Goal: Check status: Check status

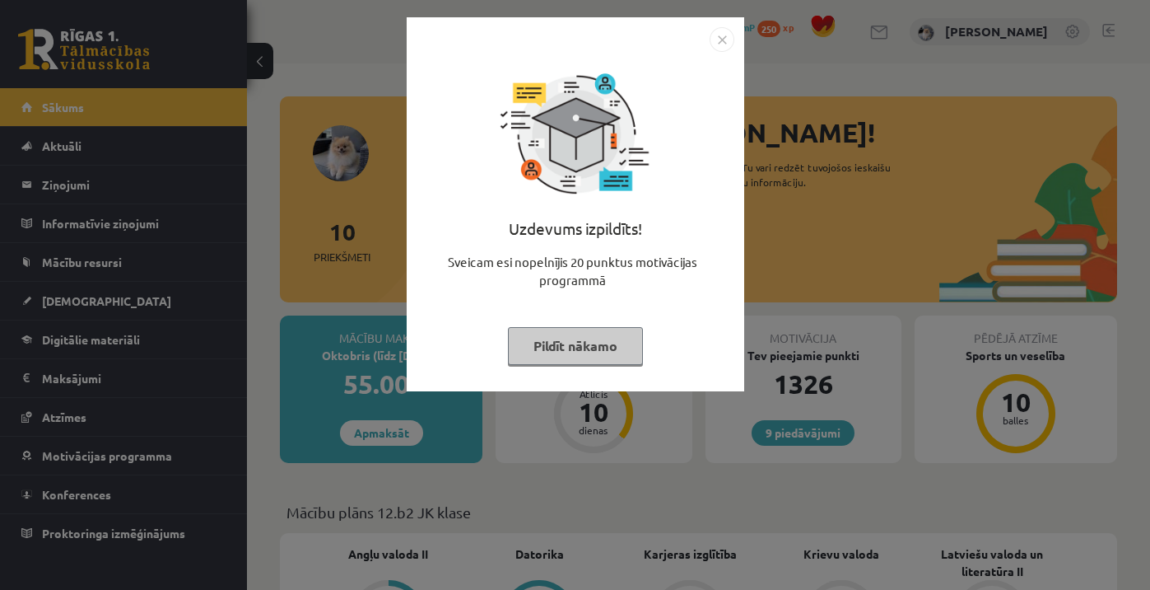
click at [572, 351] on button "Pildīt nākamo" at bounding box center [575, 346] width 135 height 38
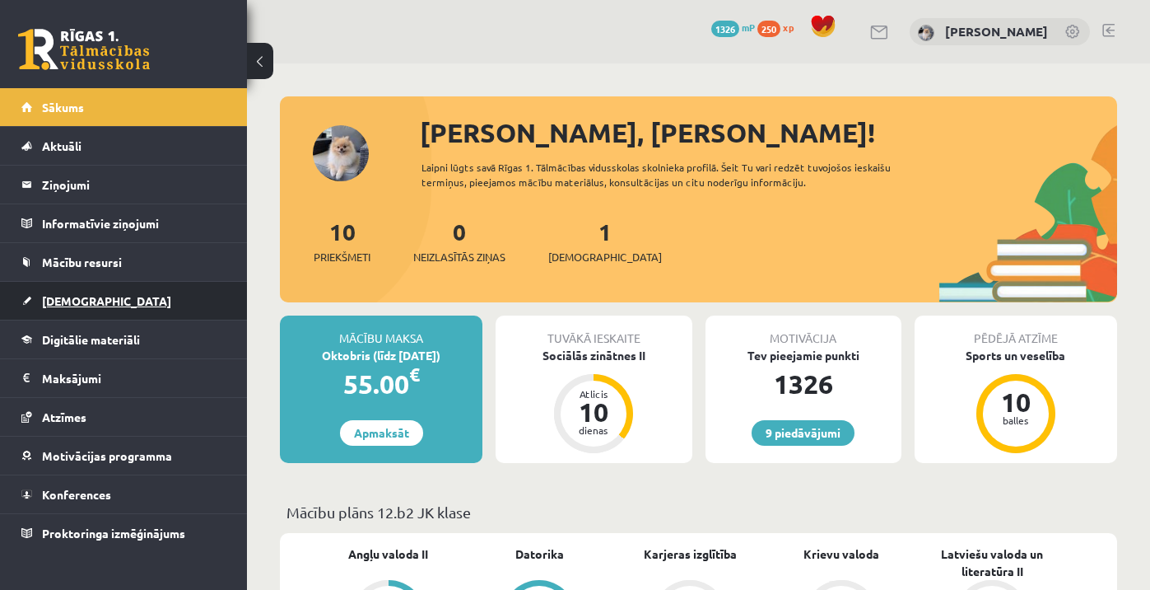
click at [124, 301] on link "[DEMOGRAPHIC_DATA]" at bounding box center [123, 301] width 205 height 38
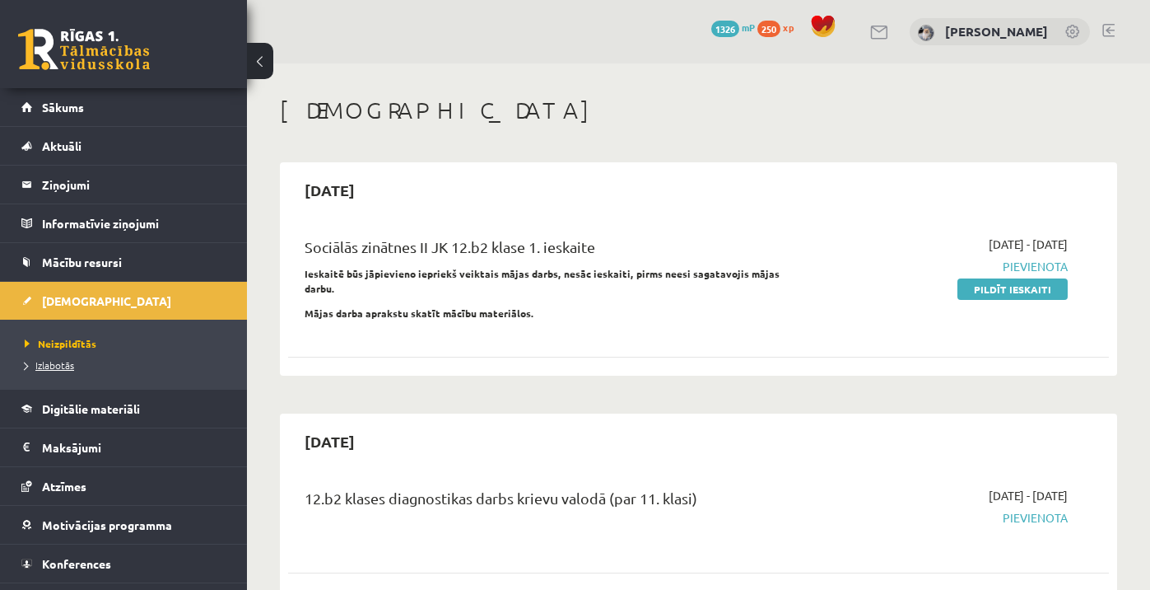
click at [62, 366] on span "Izlabotās" at bounding box center [49, 364] width 49 height 13
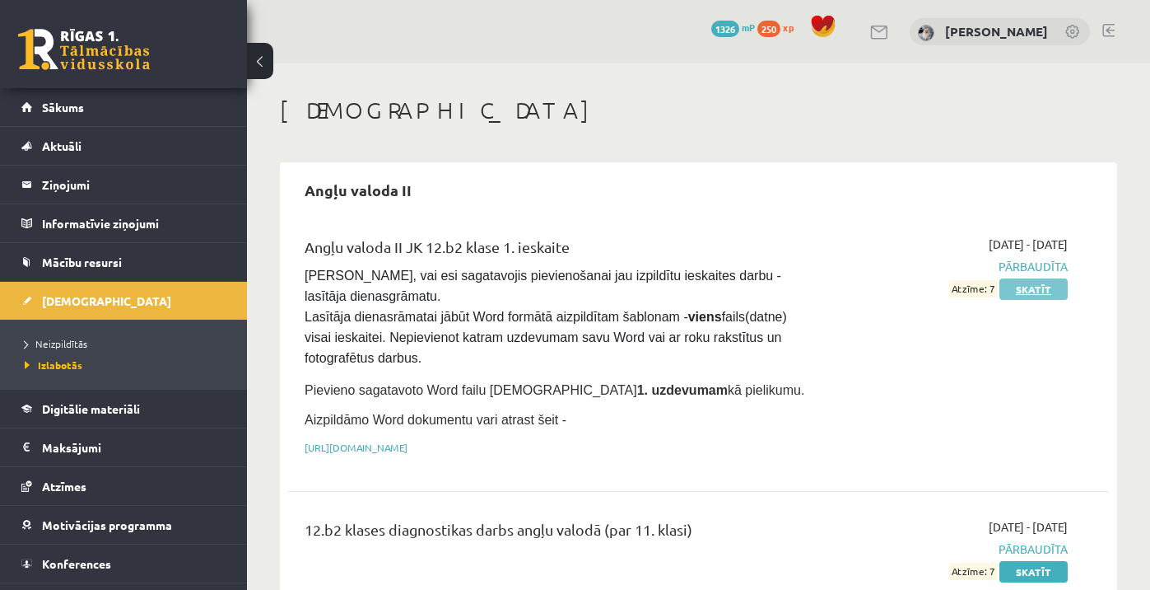
click at [1032, 288] on link "Skatīt" at bounding box center [1034, 288] width 68 height 21
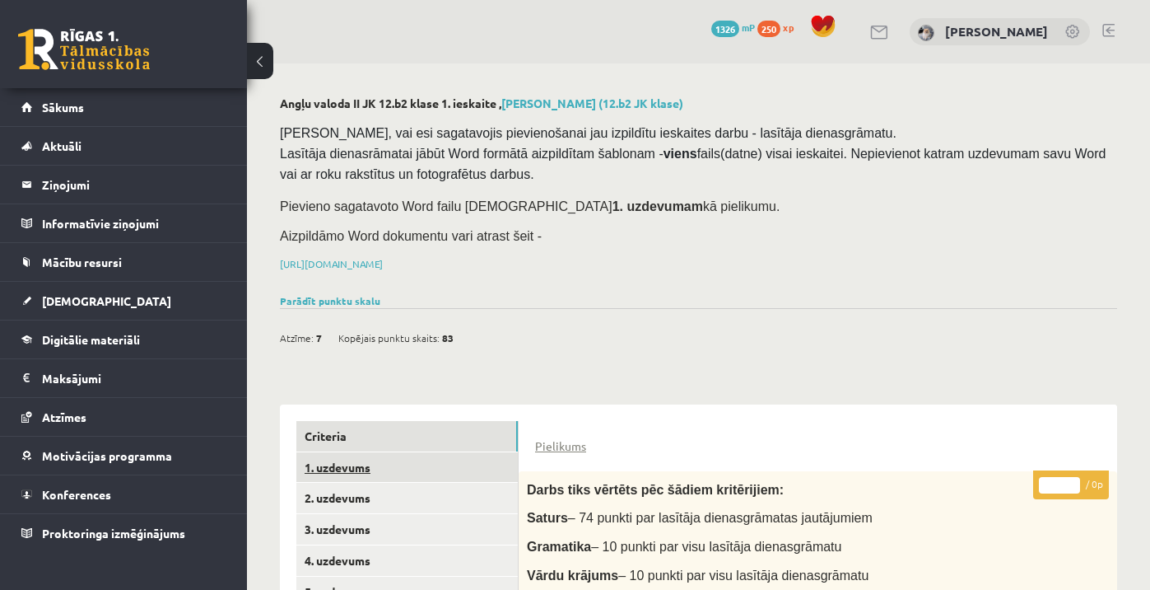
click at [410, 460] on link "1. uzdevums" at bounding box center [406, 467] width 221 height 30
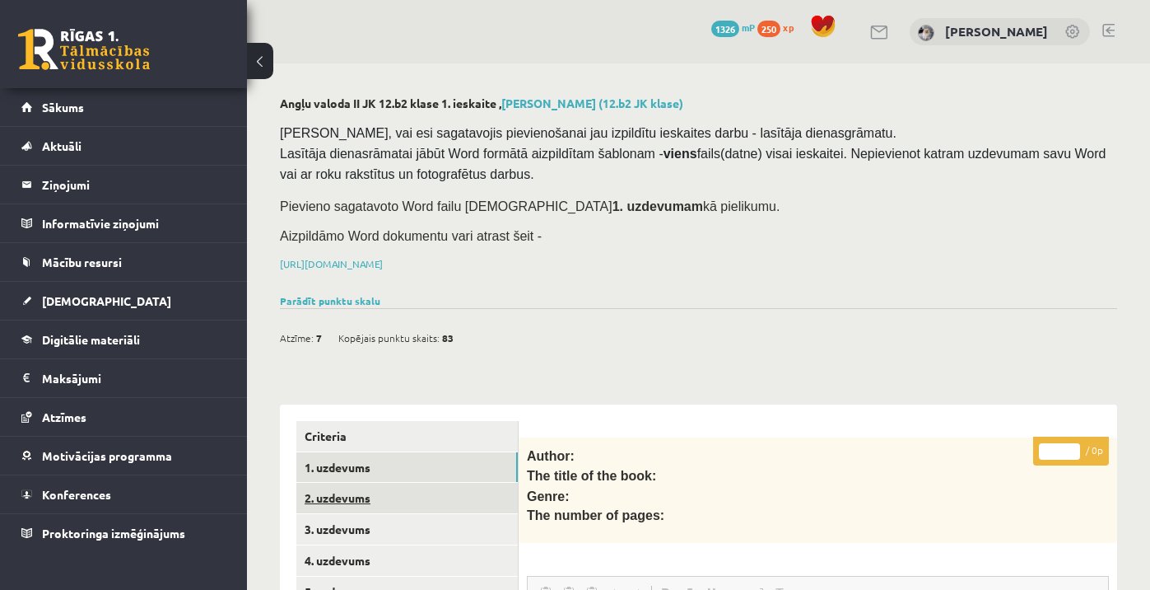
click at [389, 492] on link "2. uzdevums" at bounding box center [406, 497] width 221 height 30
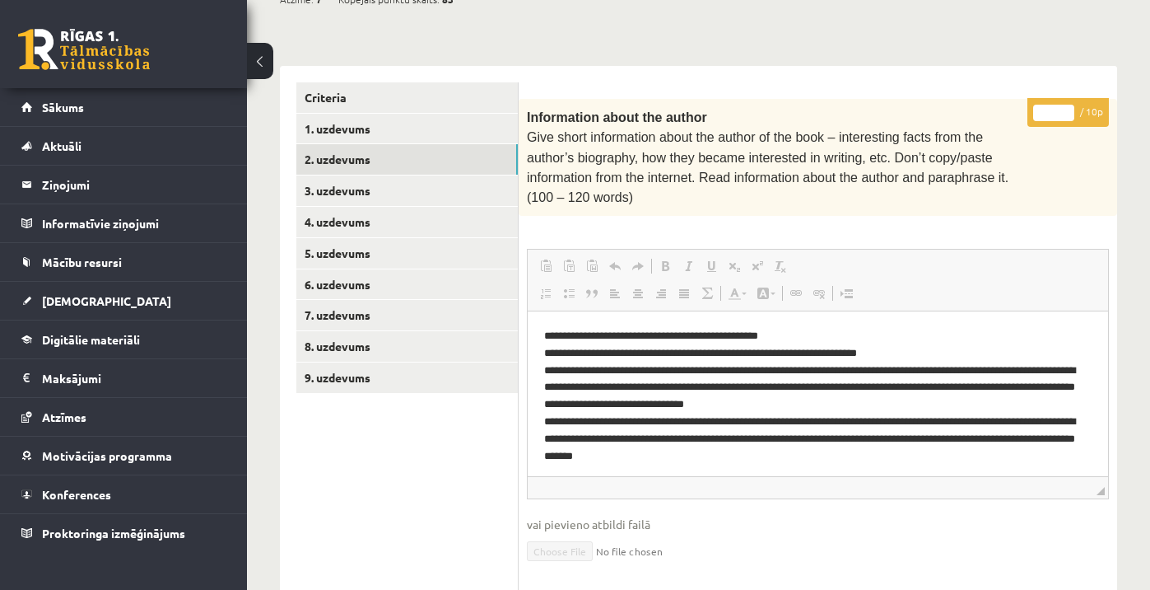
scroll to position [313, 0]
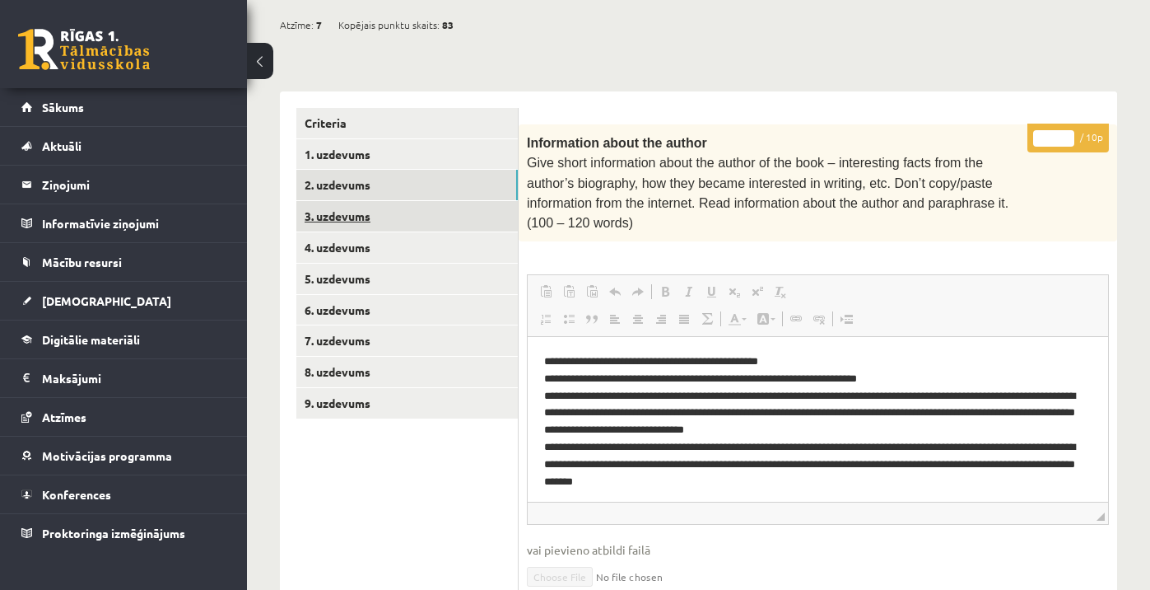
click at [396, 219] on link "3. uzdevums" at bounding box center [406, 216] width 221 height 30
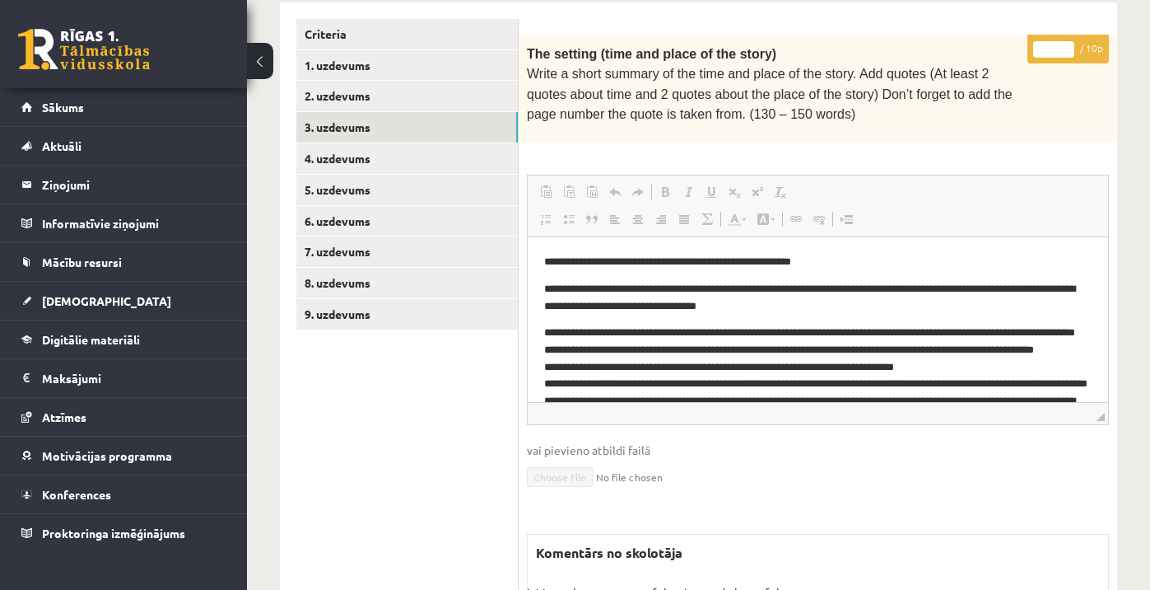
scroll to position [0, 0]
click at [427, 151] on link "4. uzdevums" at bounding box center [406, 158] width 221 height 30
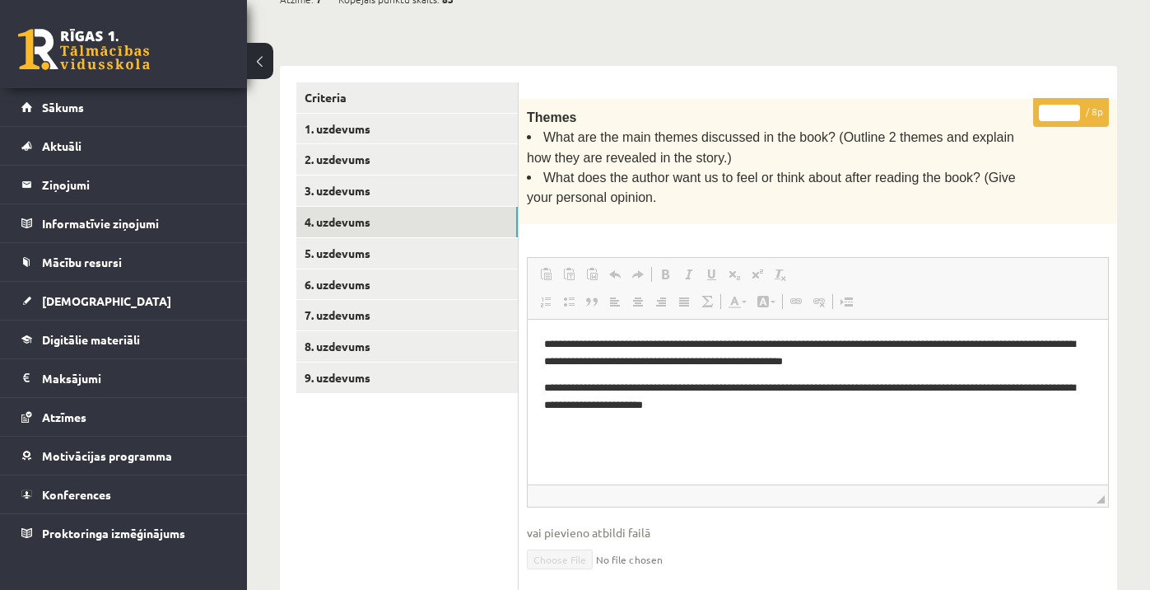
scroll to position [338, 0]
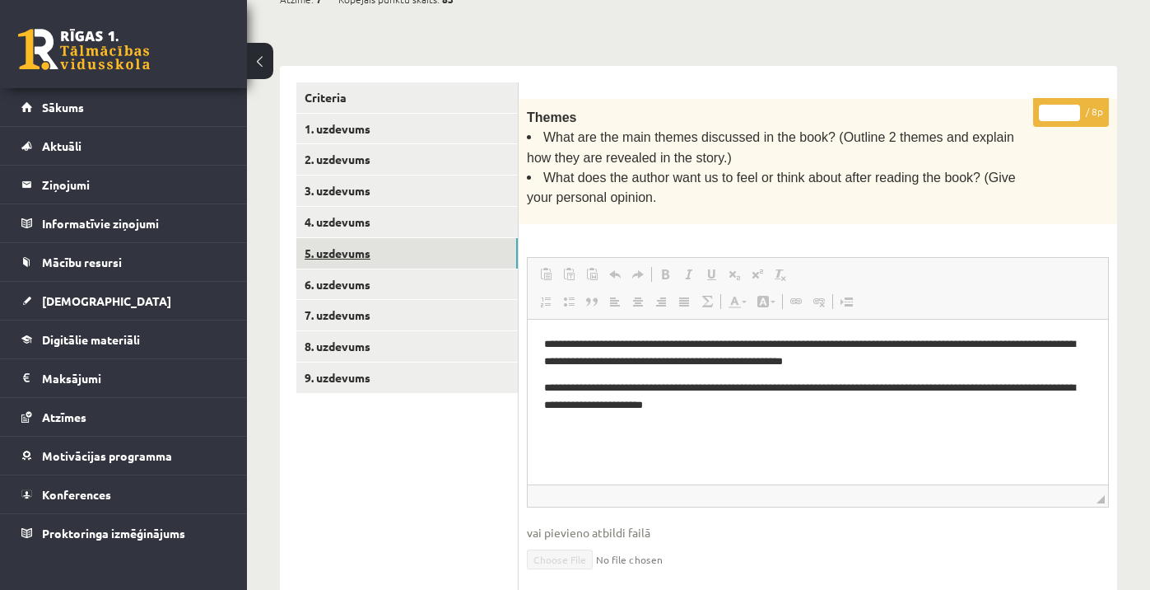
click at [463, 249] on link "5. uzdevums" at bounding box center [406, 253] width 221 height 30
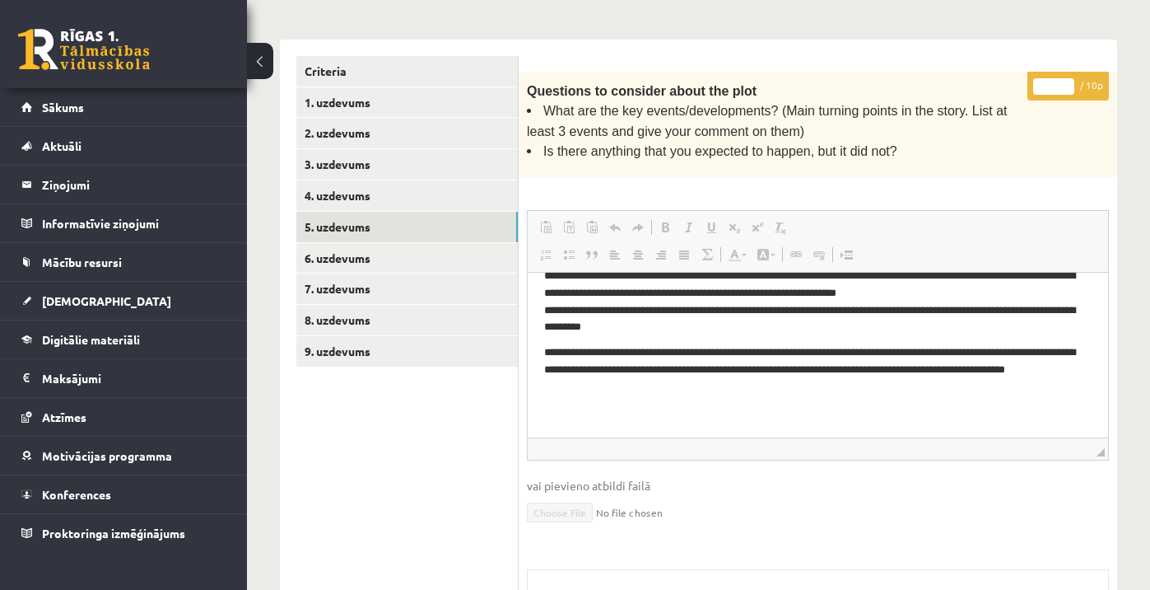
scroll to position [363, 0]
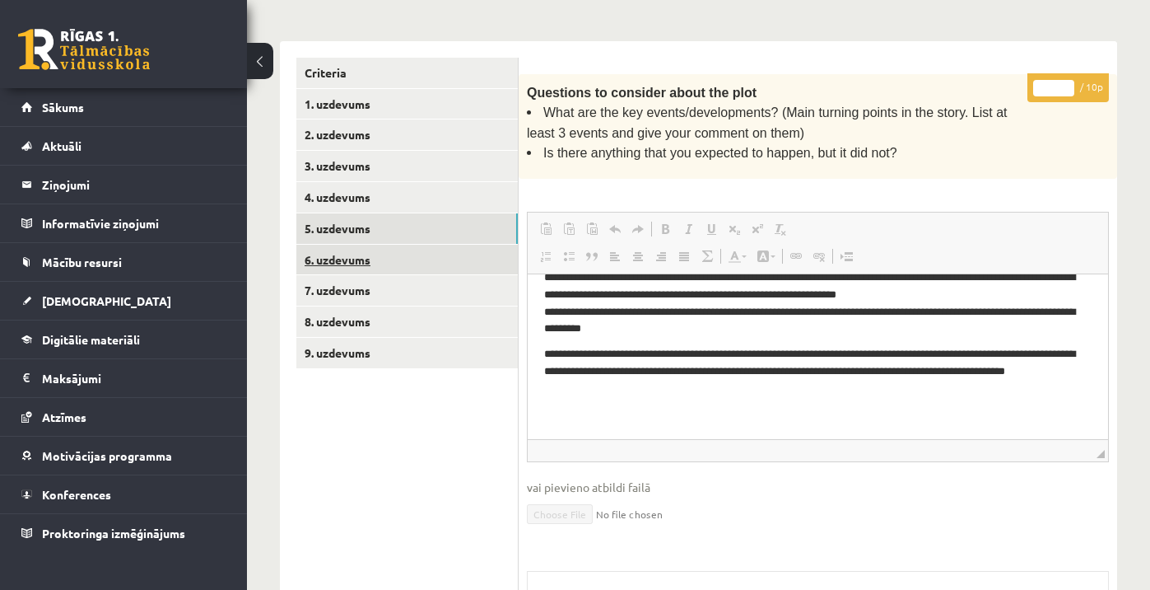
click at [451, 255] on link "6. uzdevums" at bounding box center [406, 260] width 221 height 30
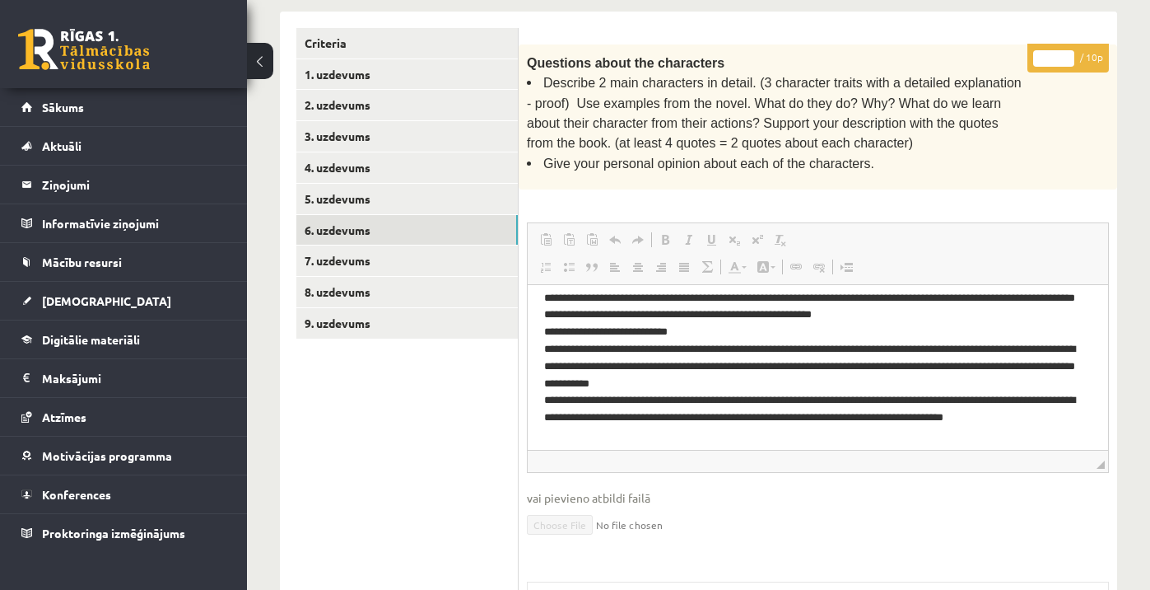
scroll to position [302, 0]
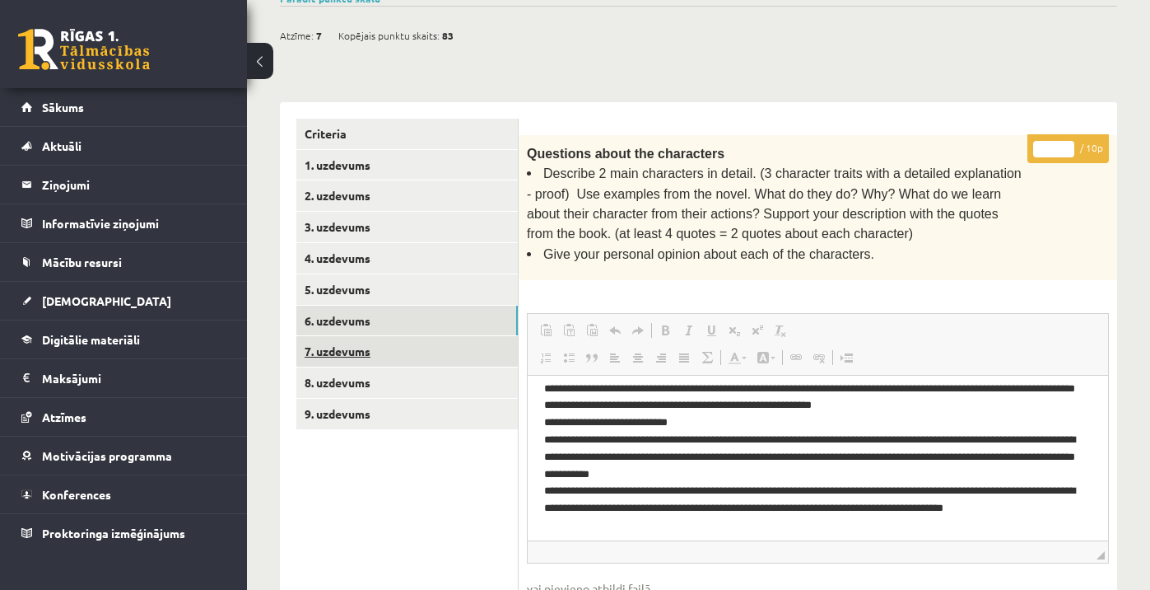
click at [447, 348] on link "7. uzdevums" at bounding box center [406, 351] width 221 height 30
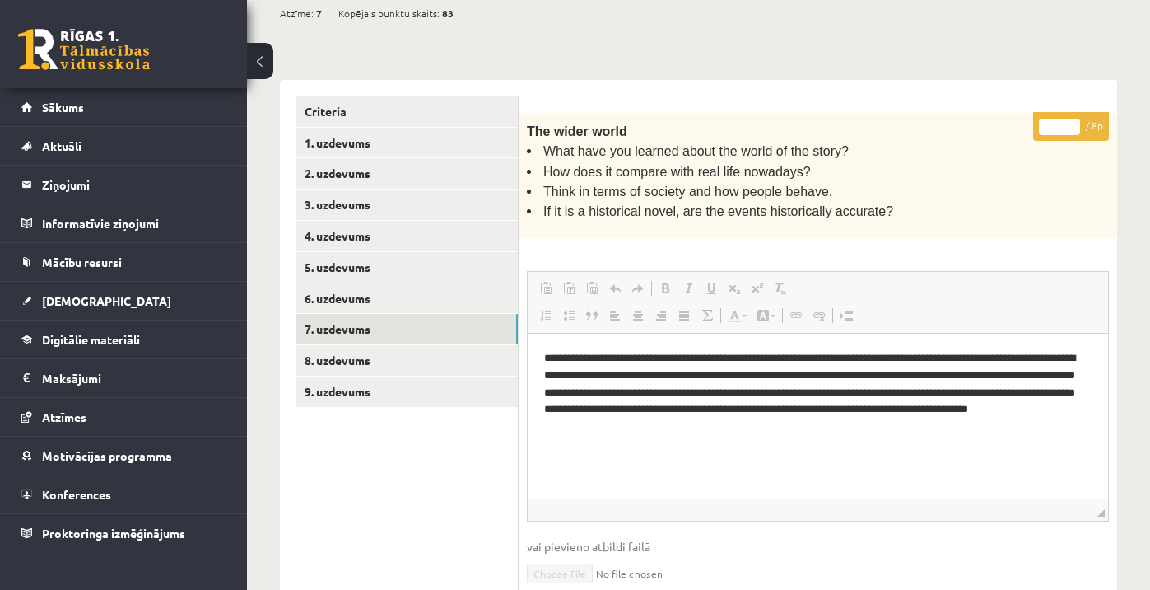
scroll to position [262, 0]
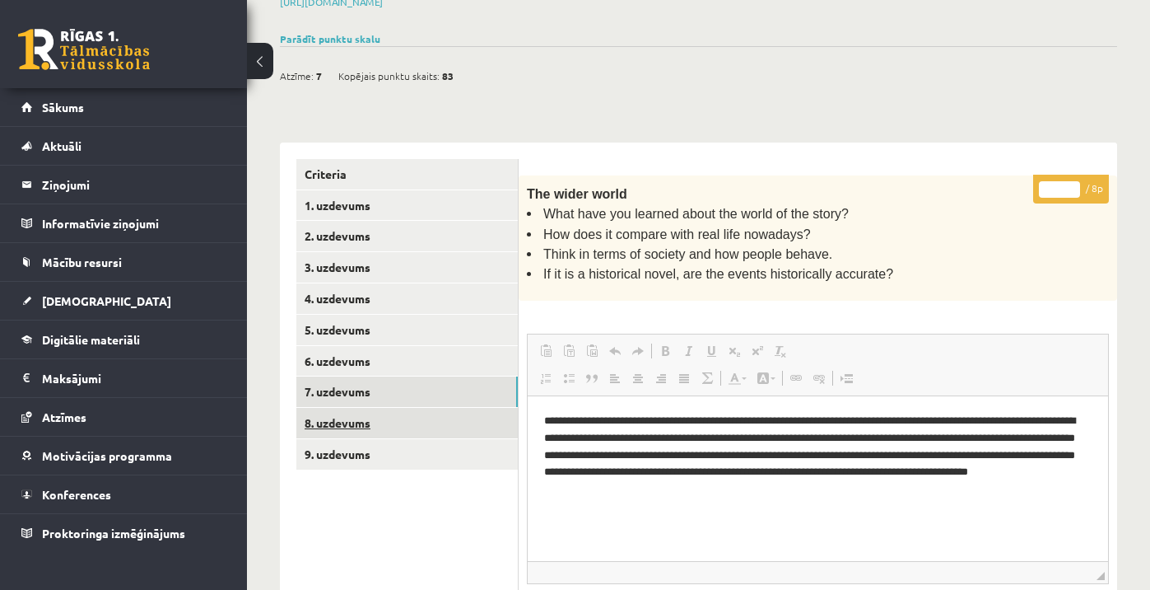
click at [433, 409] on link "8. uzdevums" at bounding box center [406, 423] width 221 height 30
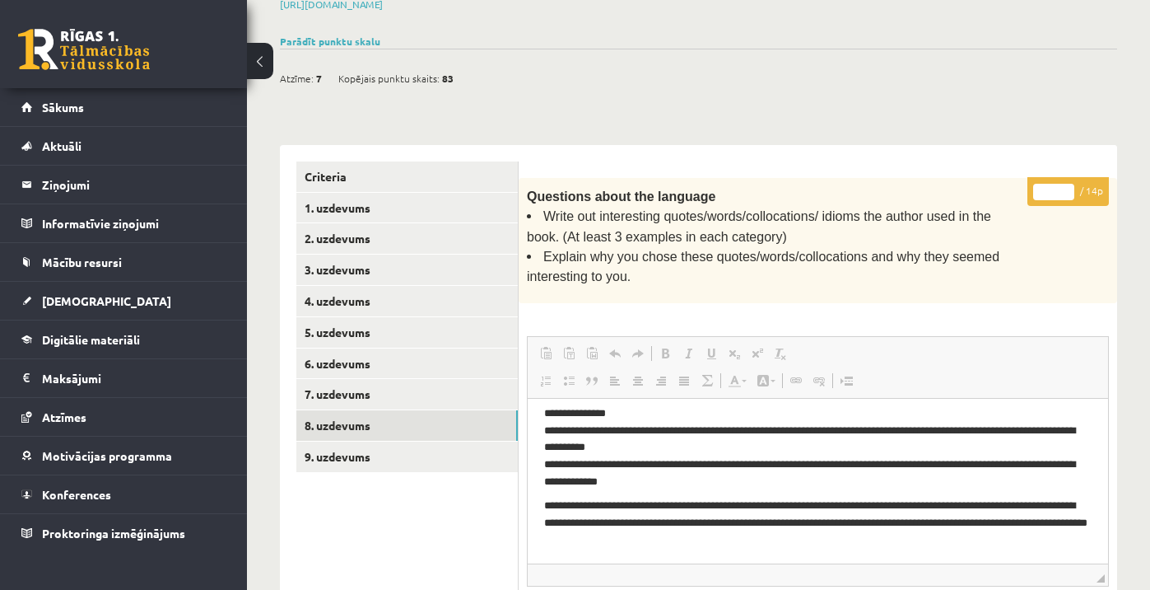
scroll to position [229, 0]
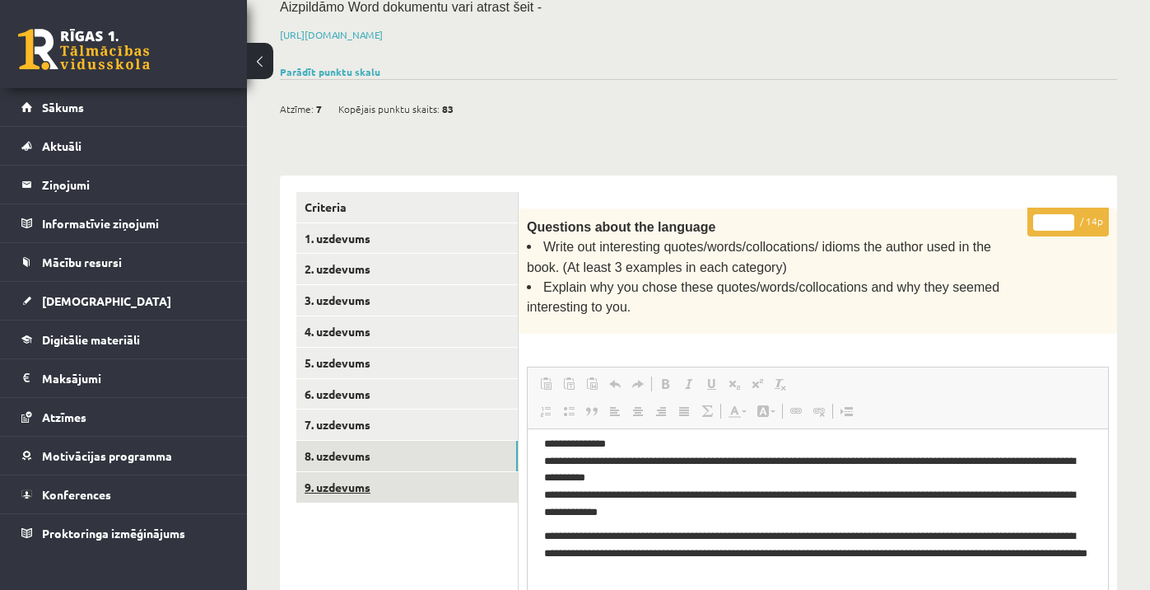
click at [441, 474] on link "9. uzdevums" at bounding box center [406, 487] width 221 height 30
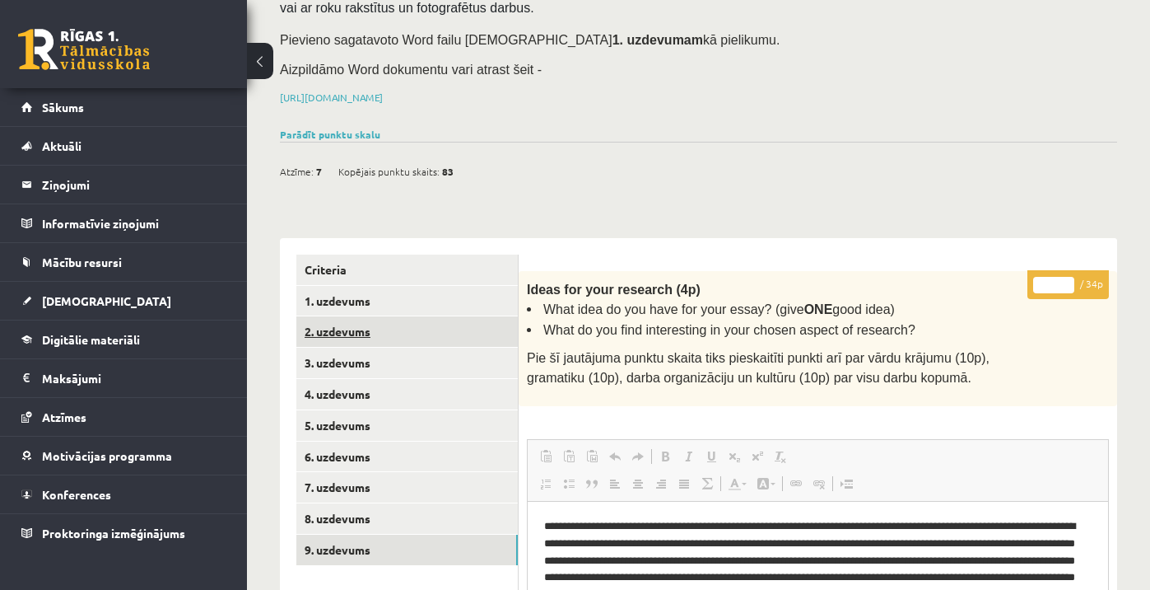
scroll to position [172, 0]
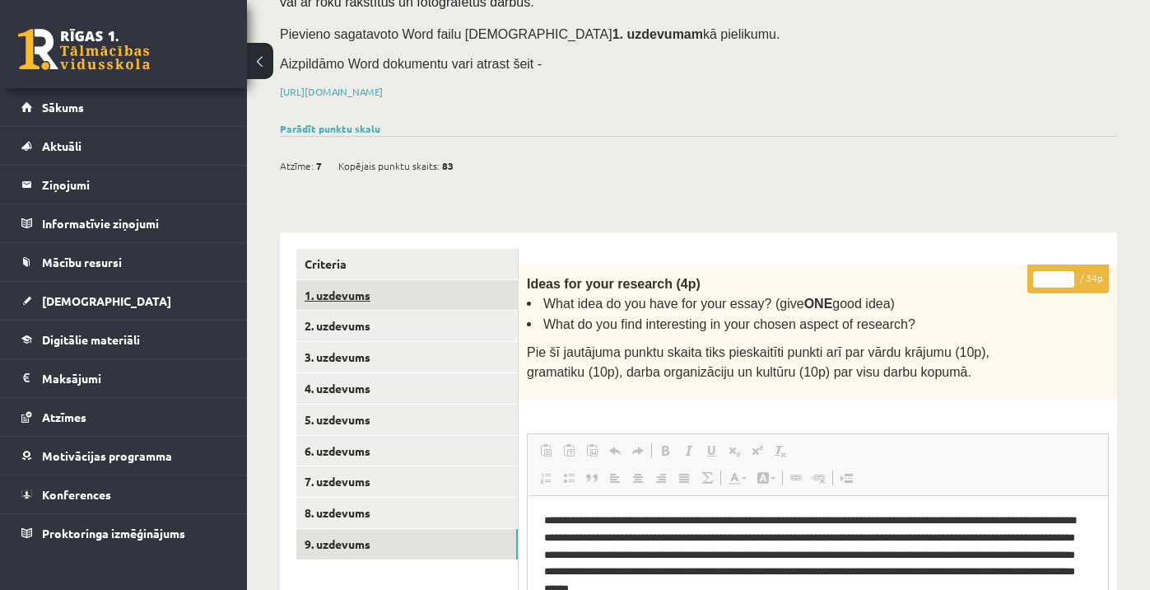
click at [432, 289] on link "1. uzdevums" at bounding box center [406, 295] width 221 height 30
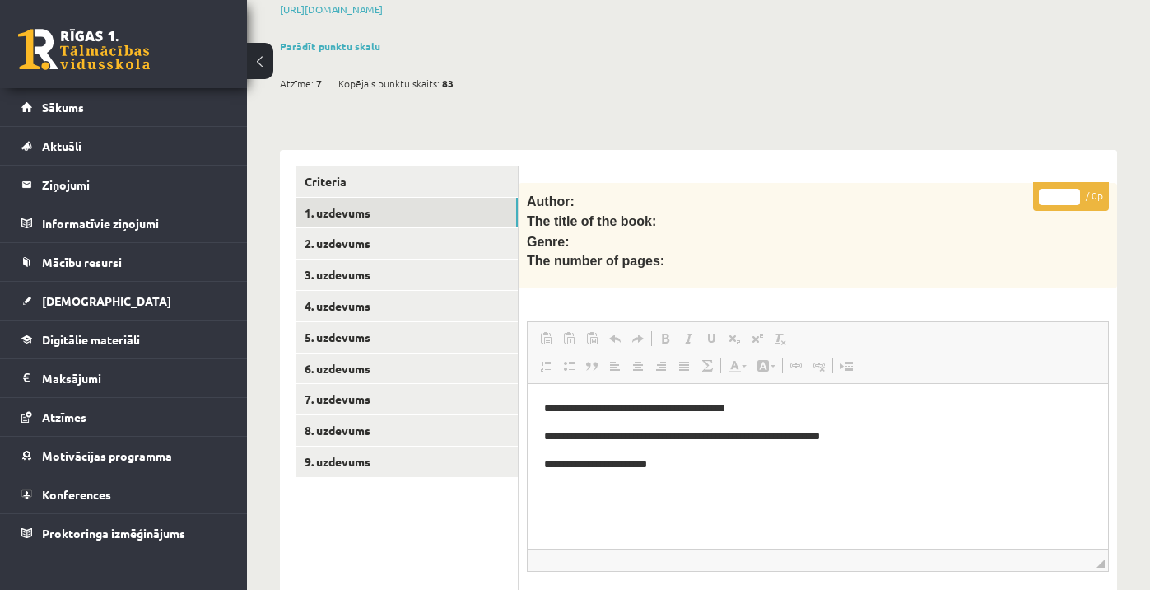
scroll to position [0, 0]
click at [443, 235] on link "2. uzdevums" at bounding box center [406, 243] width 221 height 30
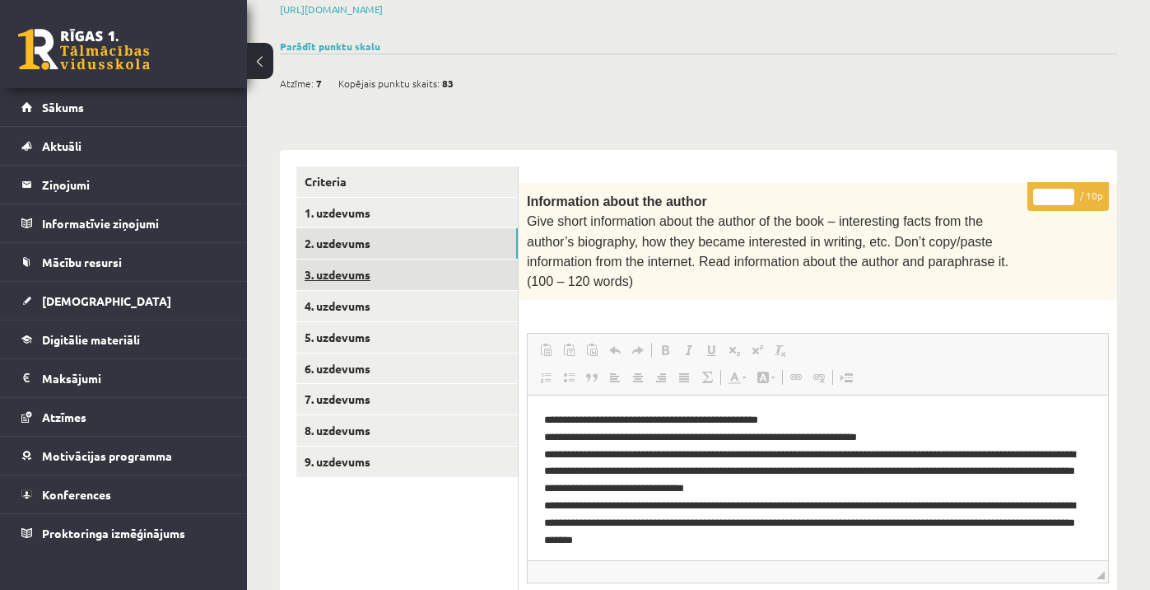
click at [409, 277] on link "3. uzdevums" at bounding box center [406, 274] width 221 height 30
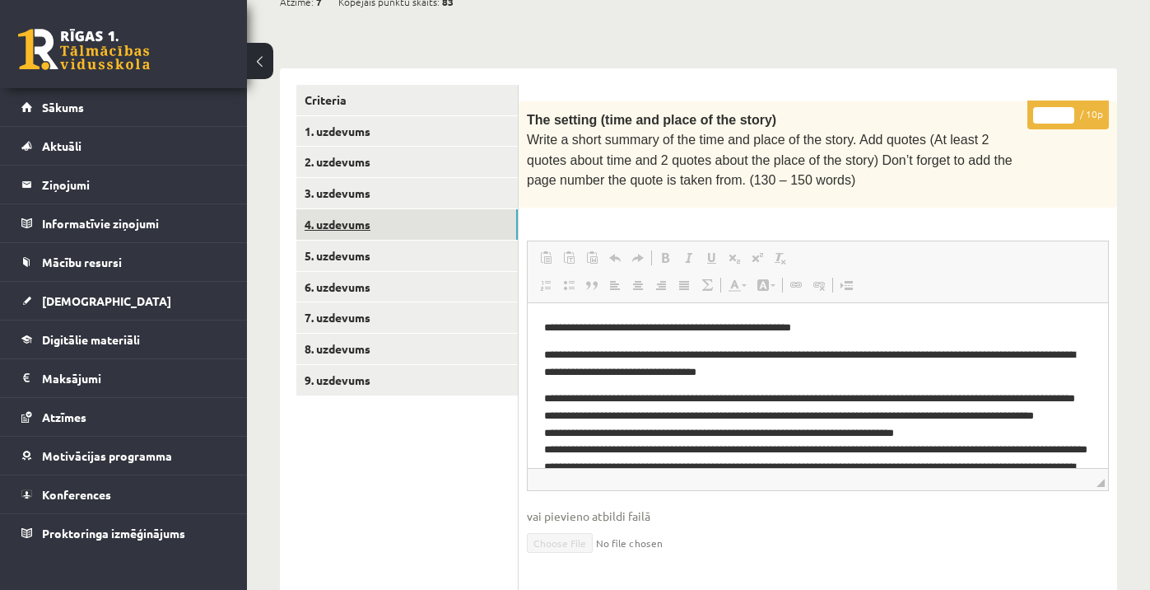
click at [454, 220] on link "4. uzdevums" at bounding box center [406, 224] width 221 height 30
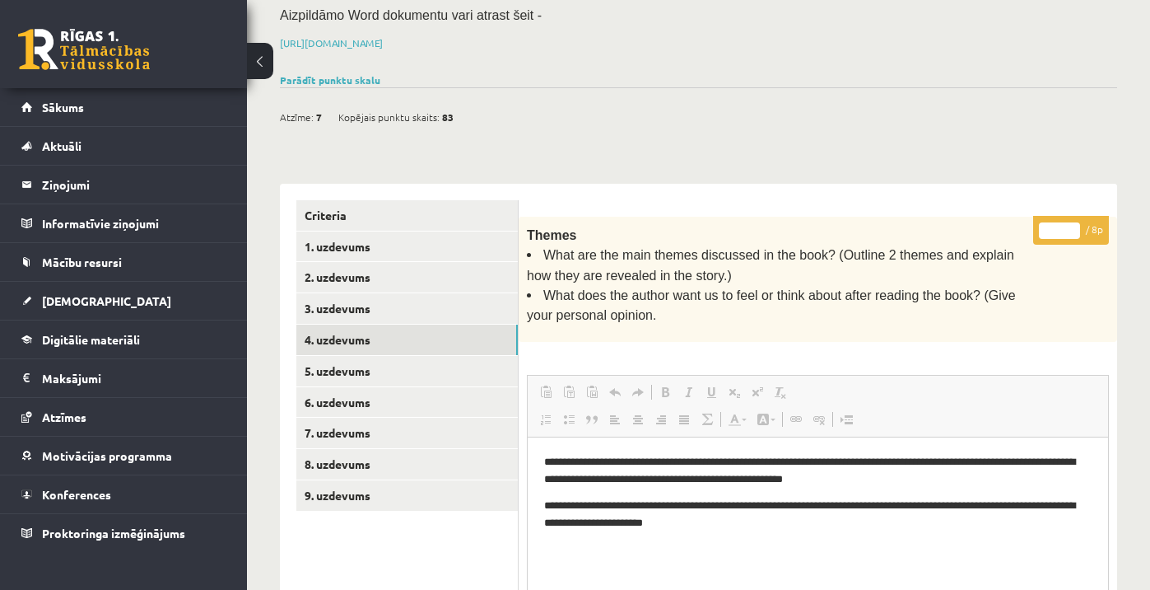
scroll to position [330, 0]
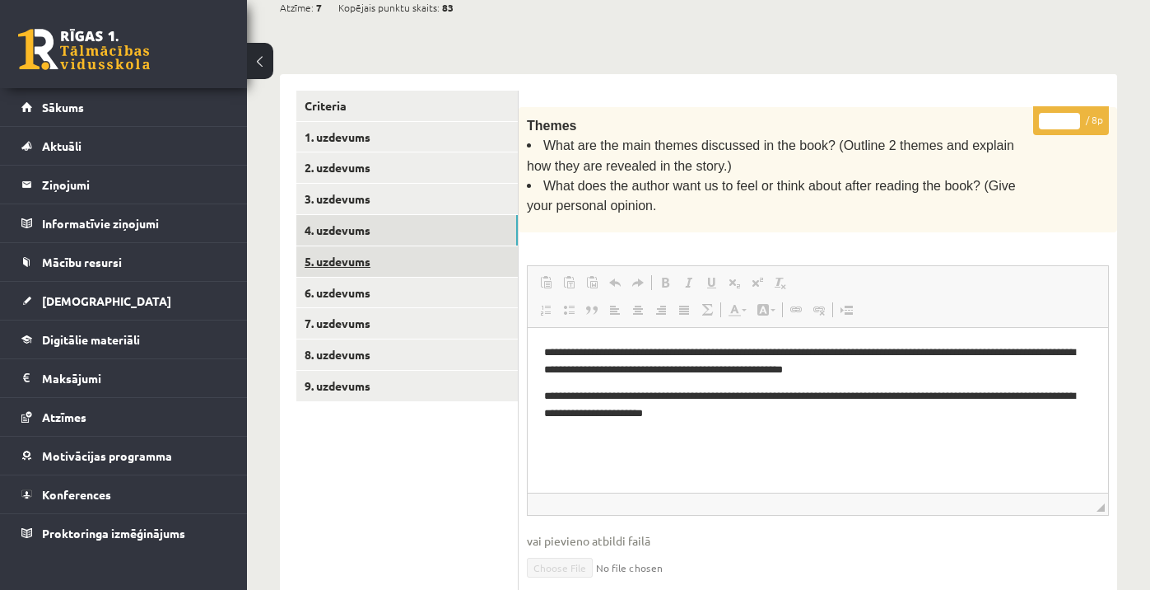
click at [436, 253] on link "5. uzdevums" at bounding box center [406, 261] width 221 height 30
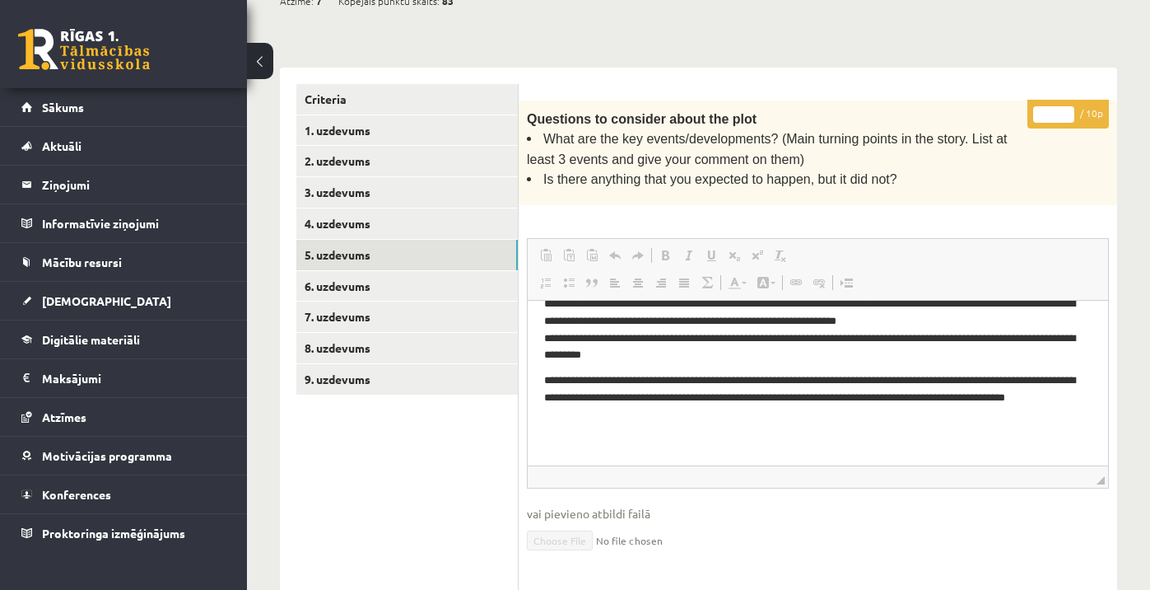
scroll to position [336, 0]
click at [375, 279] on link "6. uzdevums" at bounding box center [406, 287] width 221 height 30
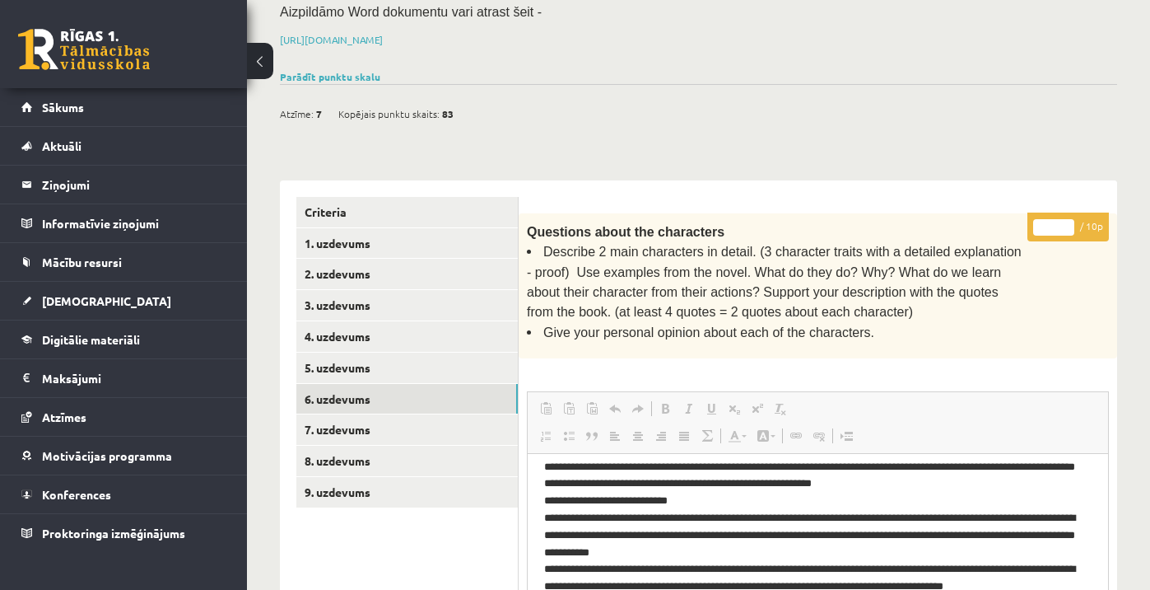
scroll to position [227, 0]
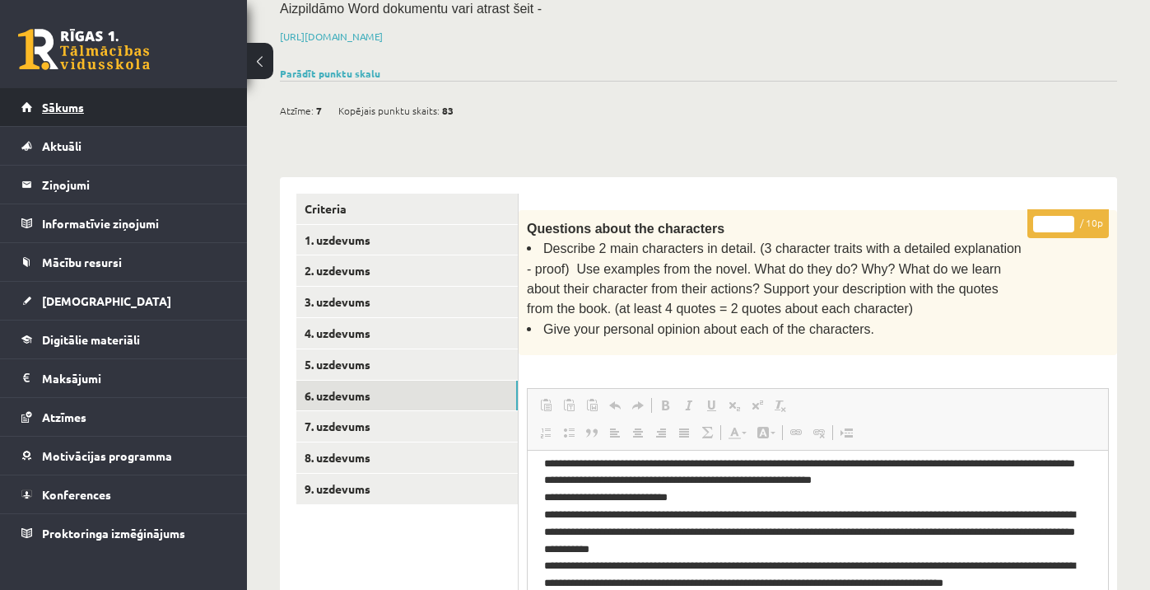
click at [97, 111] on link "Sākums" at bounding box center [123, 107] width 205 height 38
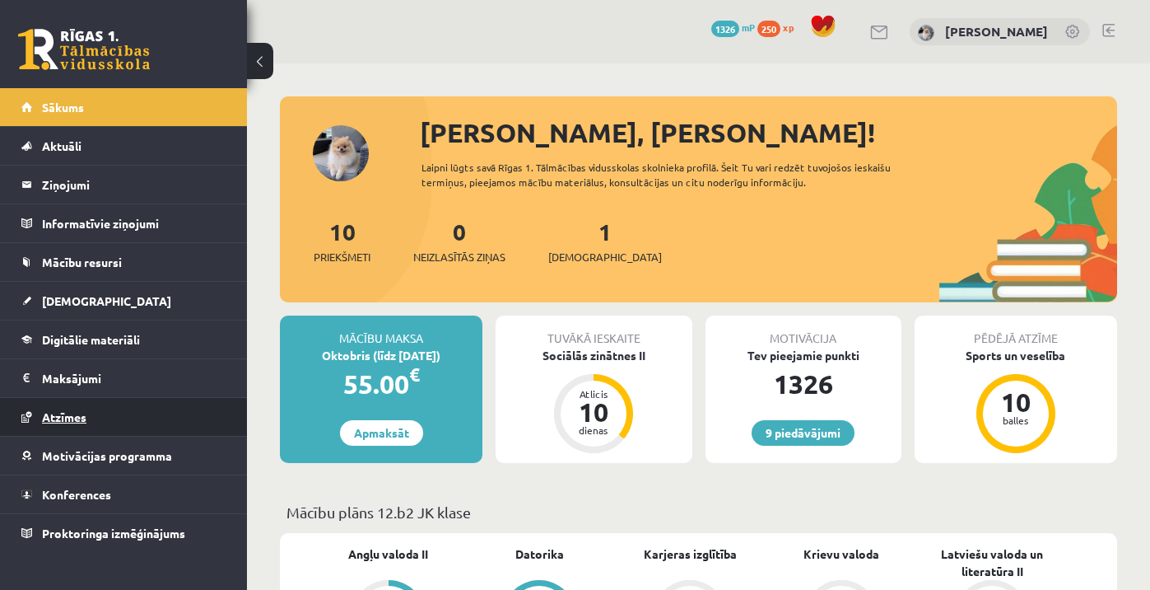
click at [89, 415] on link "Atzīmes" at bounding box center [123, 417] width 205 height 38
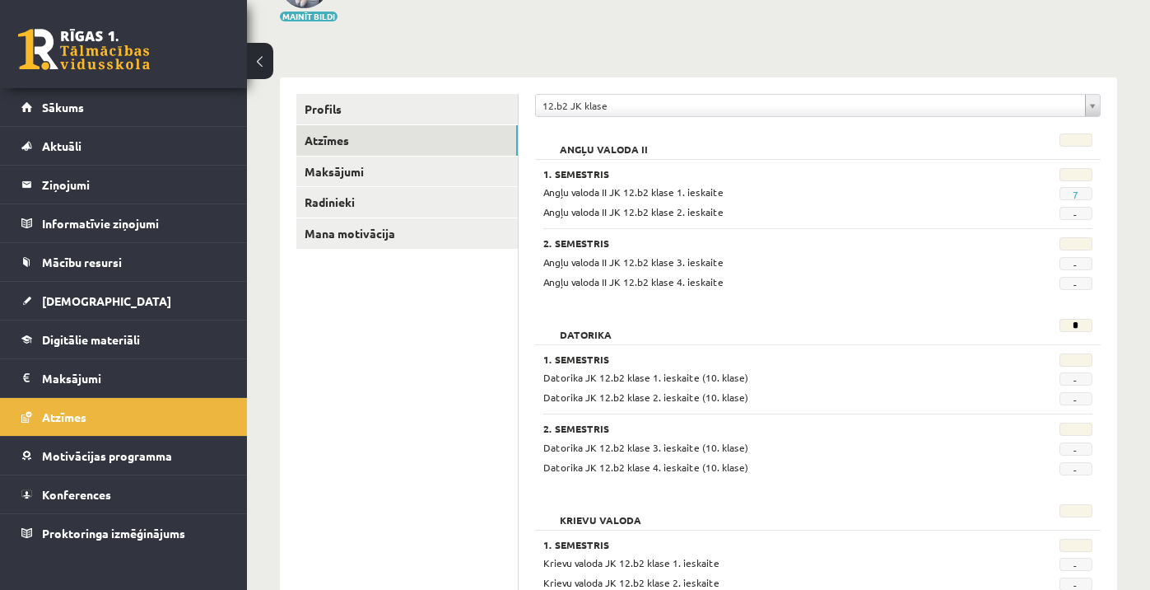
scroll to position [141, 0]
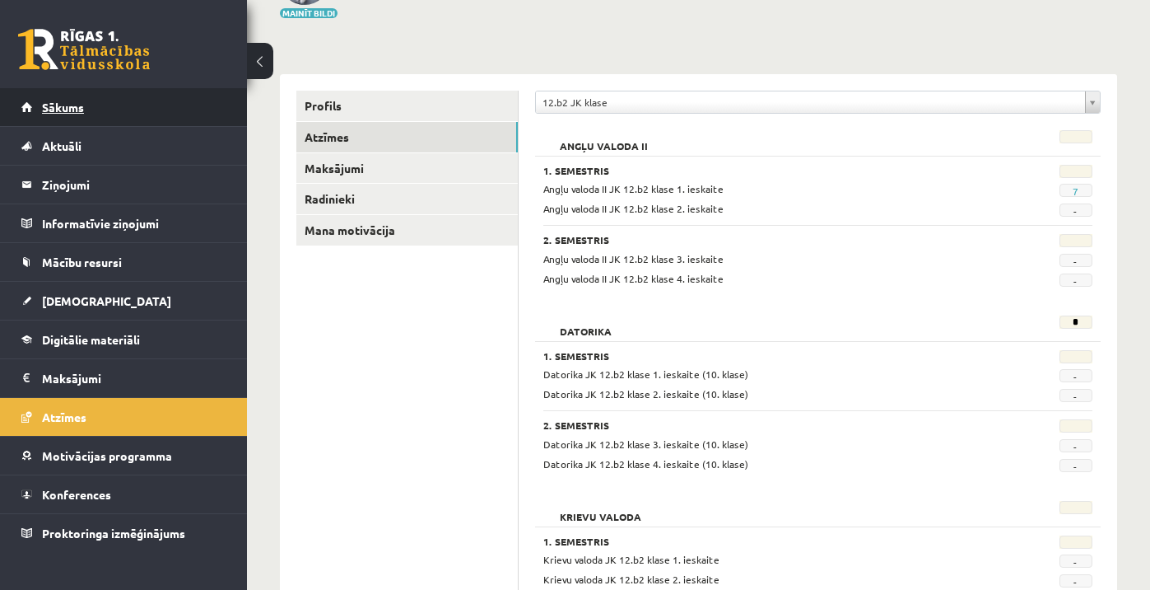
click at [133, 93] on link "Sākums" at bounding box center [123, 107] width 205 height 38
